Goal: Transaction & Acquisition: Purchase product/service

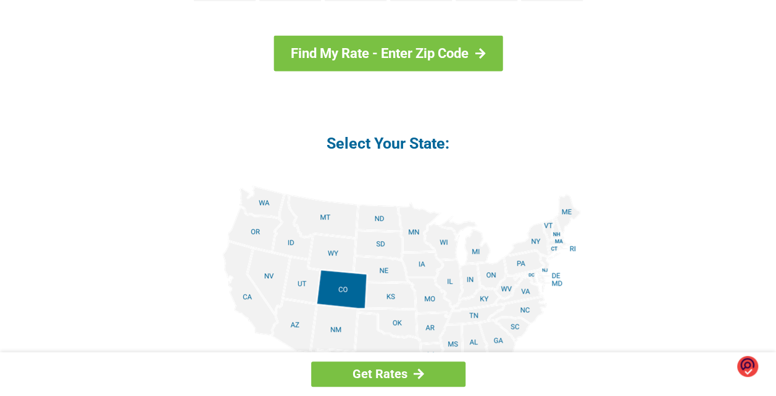
scroll to position [1357, 0]
click at [436, 303] on img at bounding box center [388, 325] width 385 height 278
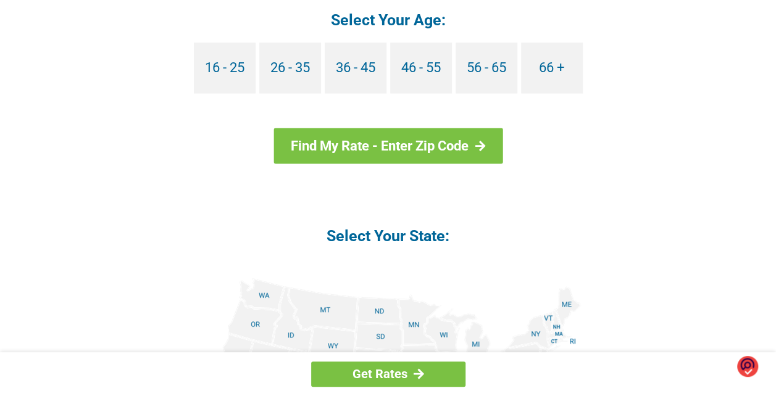
scroll to position [1264, 0]
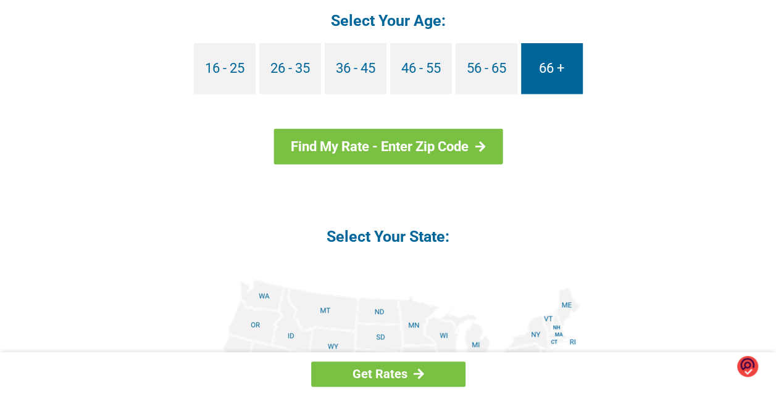
click at [547, 64] on link "66 +" at bounding box center [552, 68] width 62 height 51
